Goal: Transaction & Acquisition: Purchase product/service

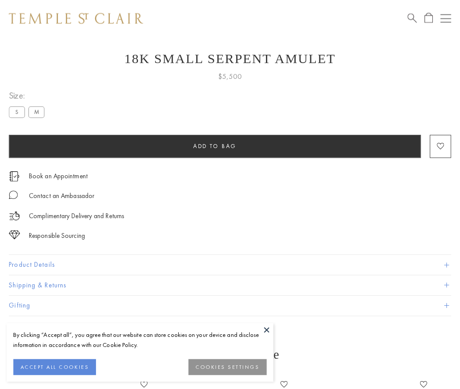
scroll to position [35, 0]
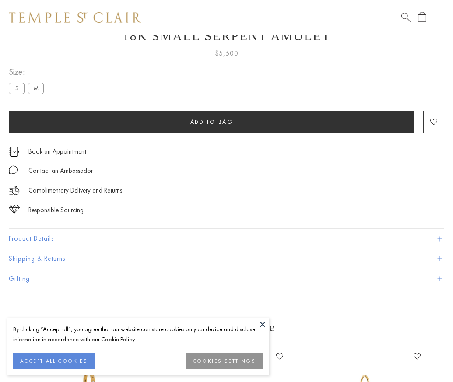
click at [212, 122] on span "Add to bag" at bounding box center [212, 121] width 43 height 7
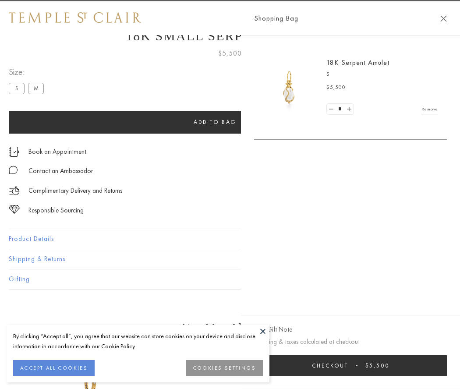
click at [447, 365] on button "Checkout $5,500" at bounding box center [350, 365] width 193 height 21
